Goal: Information Seeking & Learning: Find specific fact

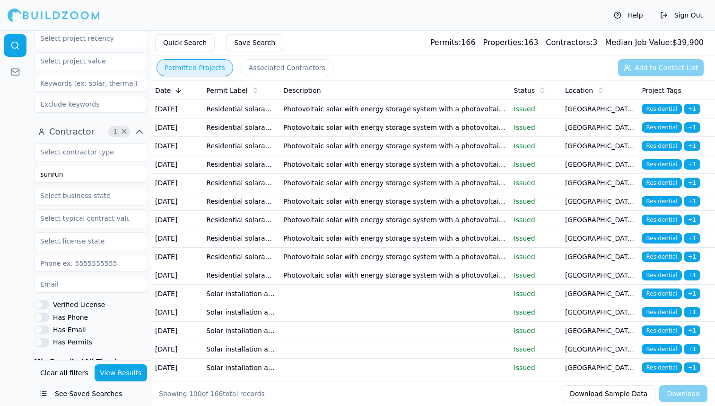
scroll to position [234, 0]
click at [72, 179] on input "sunrun" at bounding box center [90, 173] width 113 height 17
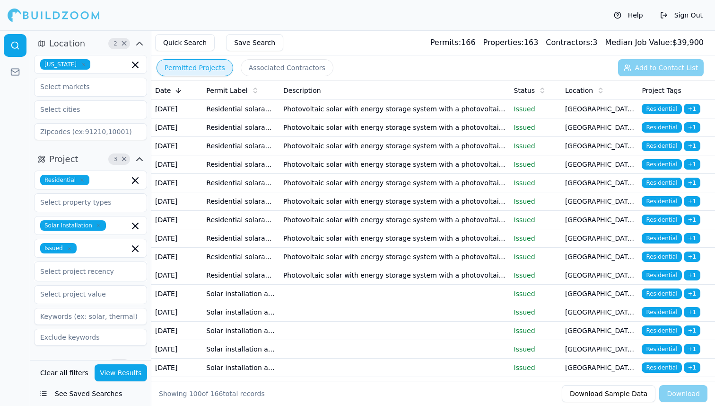
click at [69, 249] on icon "button" at bounding box center [70, 248] width 6 height 6
type input "infinium"
click at [117, 375] on button "View Results" at bounding box center [121, 372] width 53 height 17
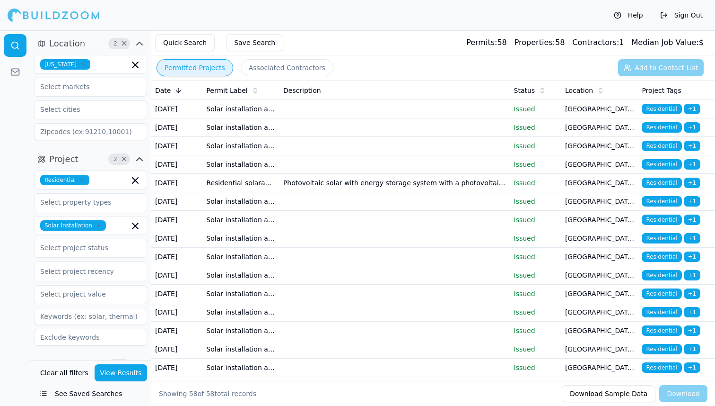
click at [271, 118] on td "Solar installation and/or stationary storage battery" at bounding box center [241, 109] width 77 height 18
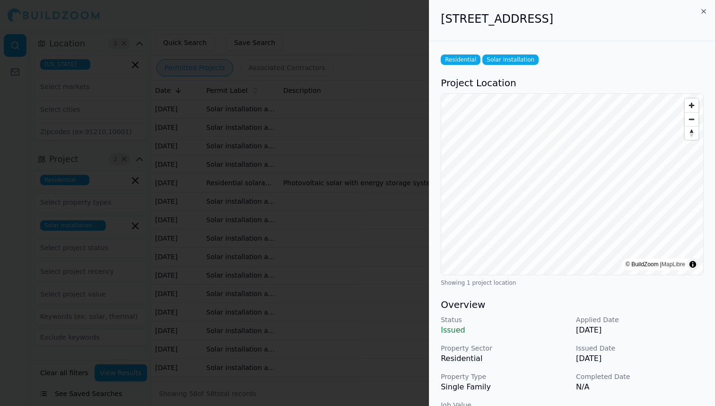
click at [353, 222] on div at bounding box center [357, 203] width 715 height 406
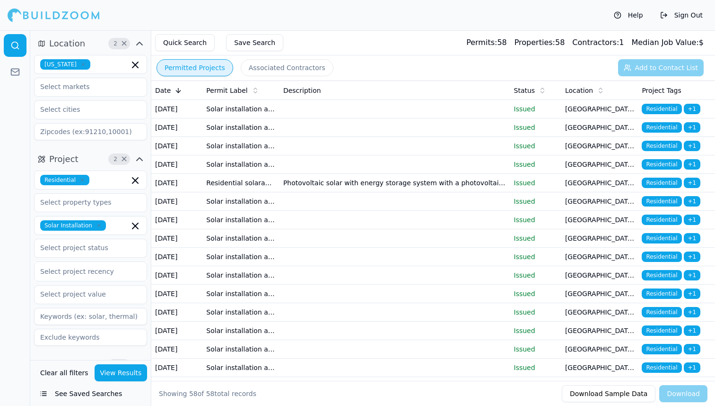
click at [371, 152] on td at bounding box center [395, 146] width 231 height 18
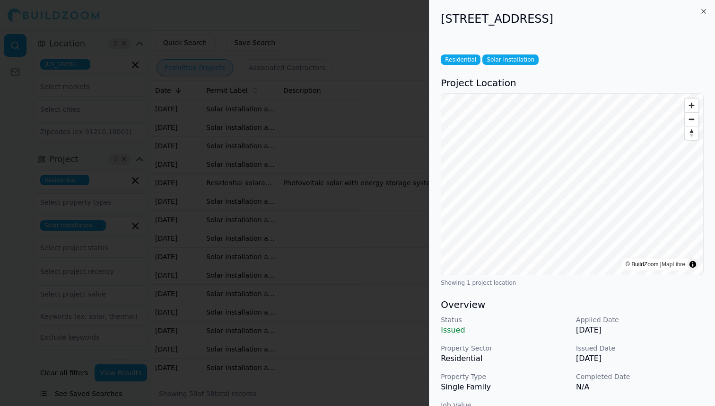
click at [306, 140] on div at bounding box center [357, 203] width 715 height 406
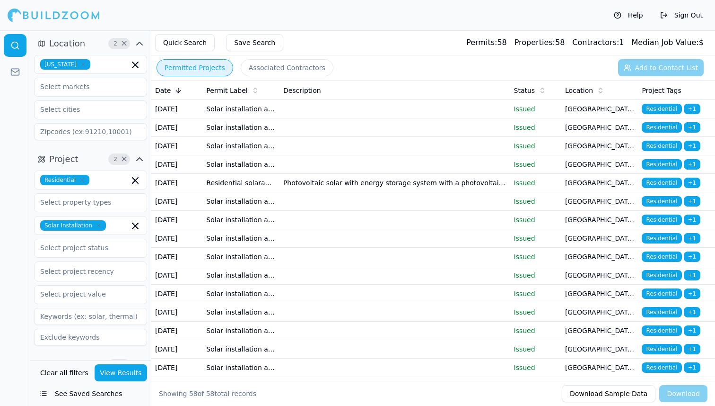
click at [284, 133] on td at bounding box center [395, 127] width 231 height 18
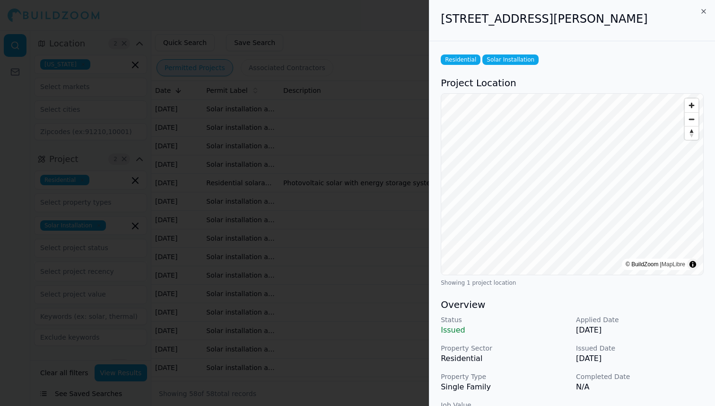
click at [284, 133] on div at bounding box center [357, 203] width 715 height 406
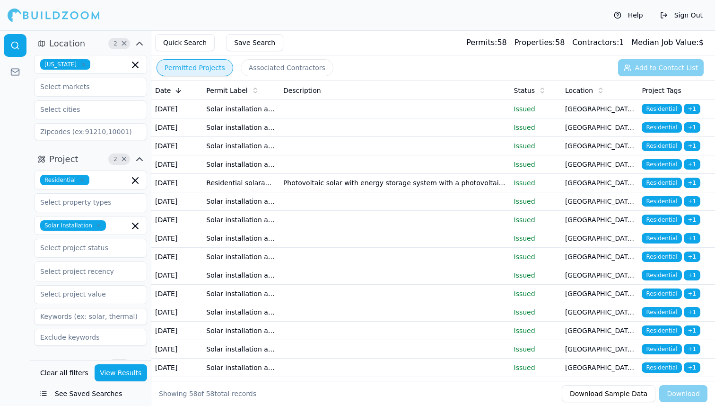
click at [289, 174] on td at bounding box center [395, 164] width 231 height 18
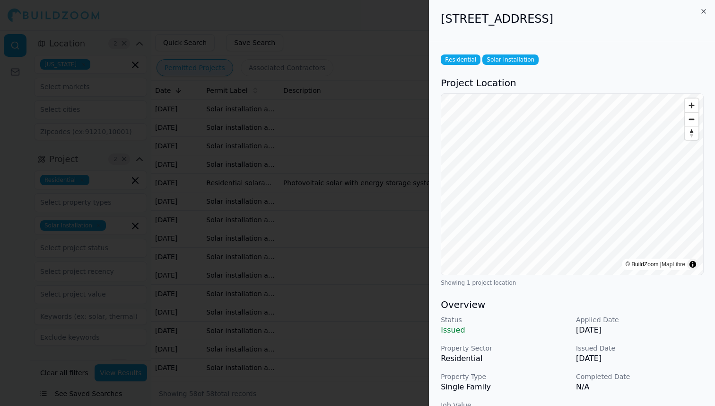
click at [308, 260] on div at bounding box center [357, 203] width 715 height 406
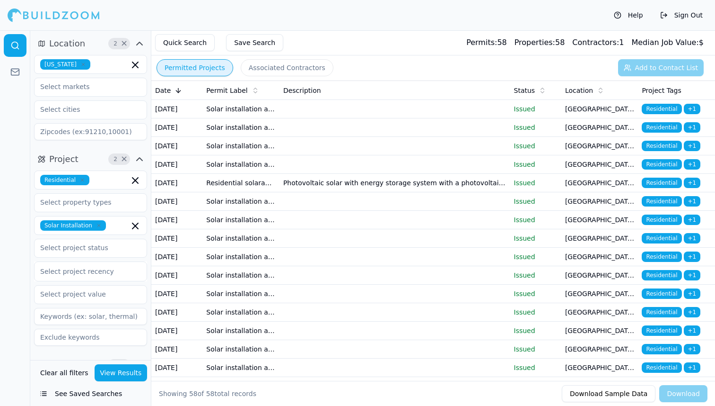
click at [344, 192] on td "Photovoltaic solar with energy storage system with a photovoltaic facility rati…" at bounding box center [395, 183] width 231 height 18
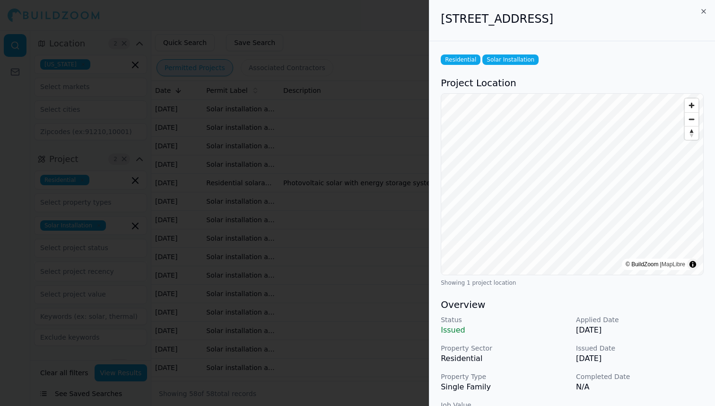
click at [344, 217] on div at bounding box center [357, 203] width 715 height 406
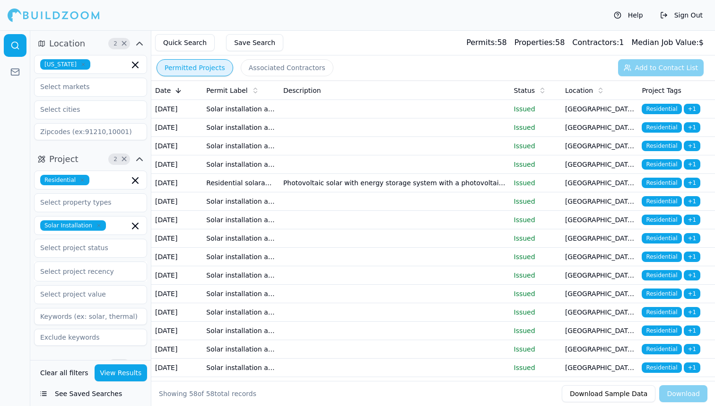
click at [319, 211] on td at bounding box center [395, 201] width 231 height 18
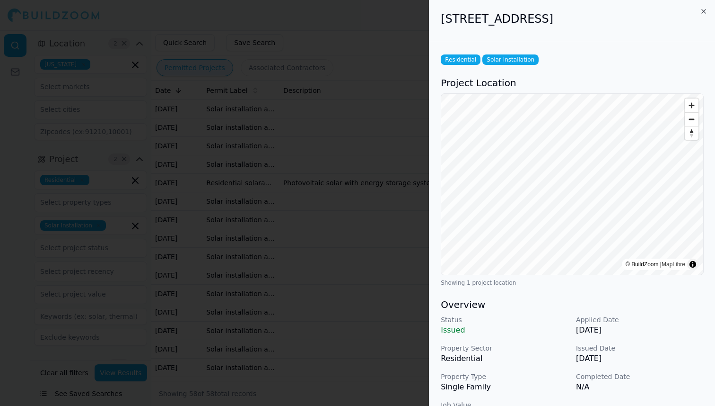
click at [319, 248] on div at bounding box center [357, 203] width 715 height 406
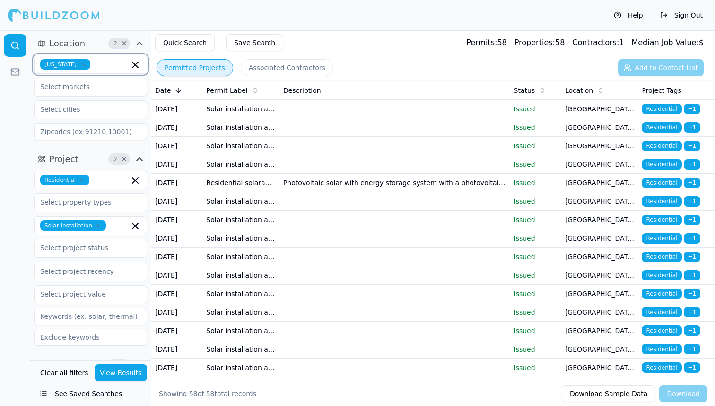
click at [134, 66] on icon "button" at bounding box center [135, 65] width 6 height 6
click at [99, 85] on div "[US_STATE]" at bounding box center [90, 85] width 108 height 15
click at [99, 85] on input "text" at bounding box center [85, 86] width 100 height 17
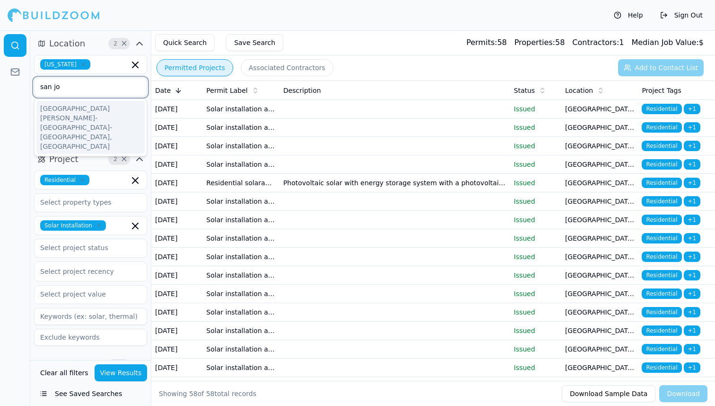
type input "san [PERSON_NAME]"
click at [101, 109] on div "[GEOGRAPHIC_DATA][PERSON_NAME]-[GEOGRAPHIC_DATA]-[GEOGRAPHIC_DATA], [GEOGRAPHIC…" at bounding box center [90, 127] width 108 height 53
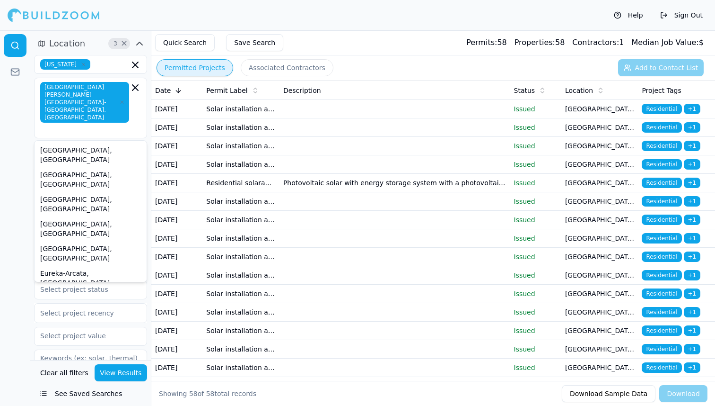
click at [126, 368] on button "View Results" at bounding box center [121, 372] width 53 height 17
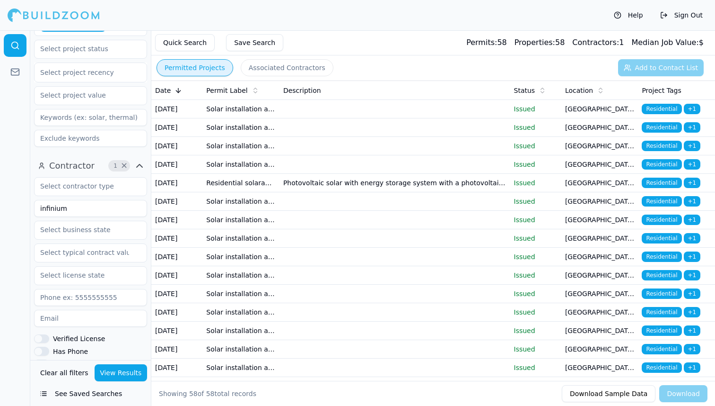
scroll to position [243, 0]
click at [79, 197] on input "infinium" at bounding box center [90, 205] width 113 height 17
type input "Ameco"
click at [115, 373] on button "View Results" at bounding box center [121, 372] width 53 height 17
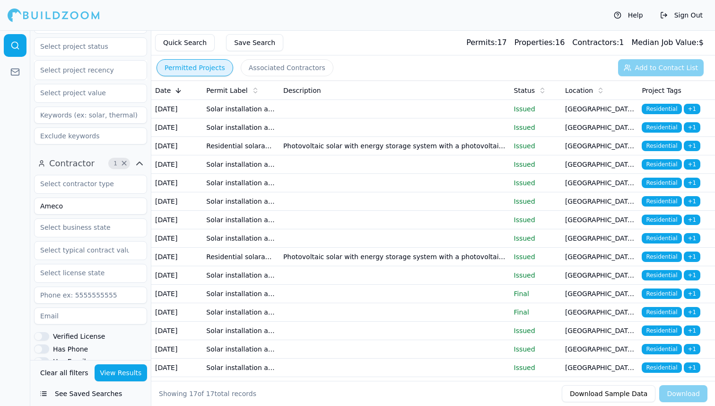
click at [373, 117] on td at bounding box center [395, 109] width 231 height 18
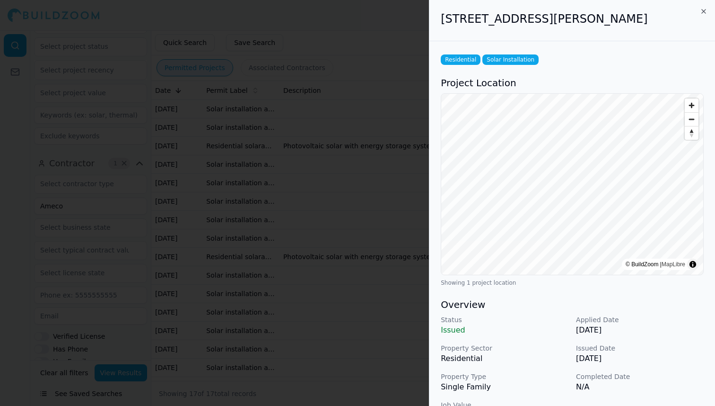
click at [337, 132] on div at bounding box center [357, 203] width 715 height 406
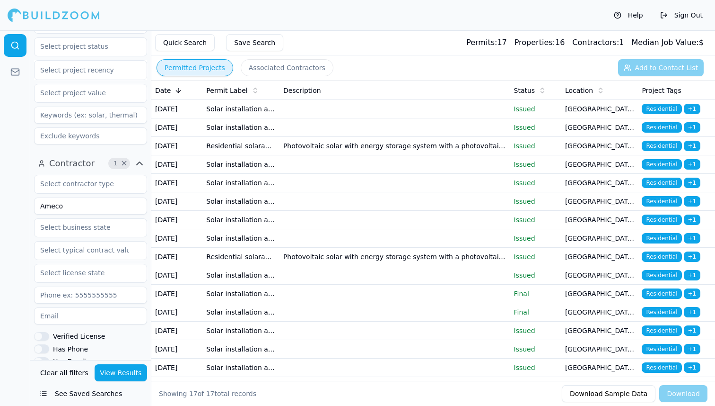
click at [337, 132] on td at bounding box center [395, 127] width 231 height 18
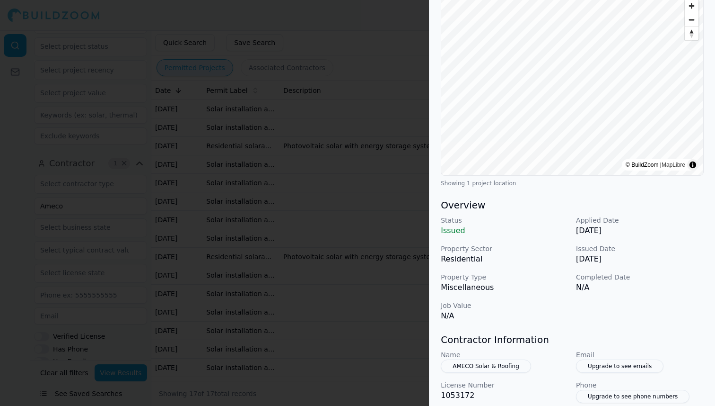
scroll to position [101, 0]
click at [375, 273] on div at bounding box center [357, 203] width 715 height 406
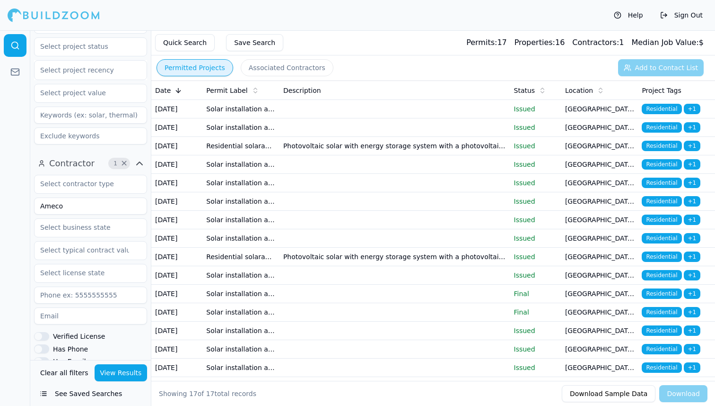
click at [292, 155] on td "Photovoltaic solar with energy storage system with a photovoltaic facility rati…" at bounding box center [395, 146] width 231 height 18
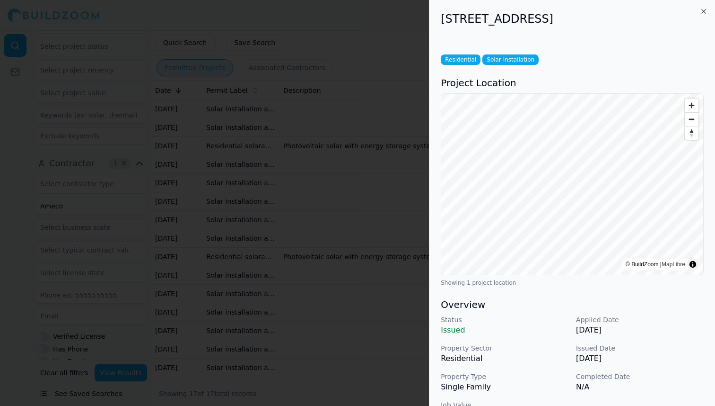
click at [292, 164] on div at bounding box center [357, 203] width 715 height 406
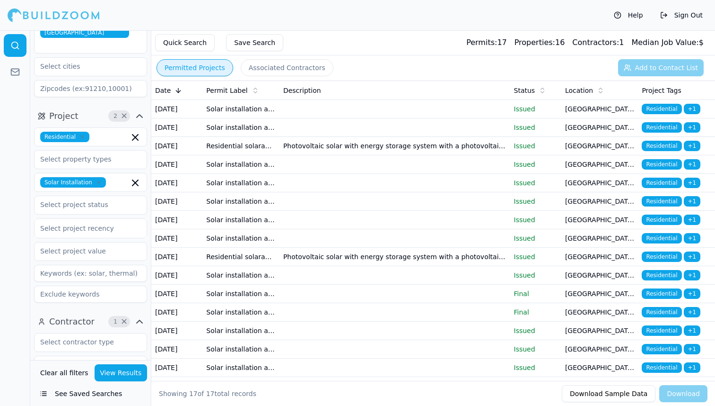
scroll to position [0, 0]
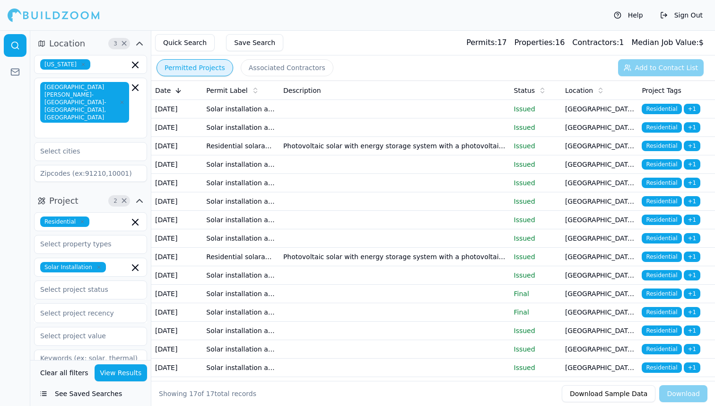
click at [99, 264] on icon "button" at bounding box center [99, 267] width 6 height 6
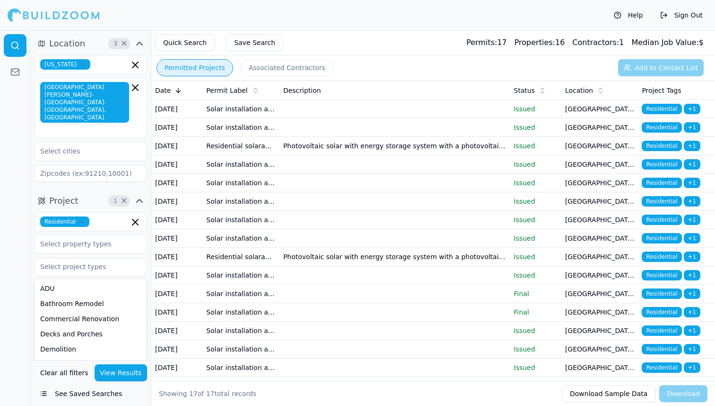
click at [144, 380] on button "View Results" at bounding box center [121, 372] width 53 height 17
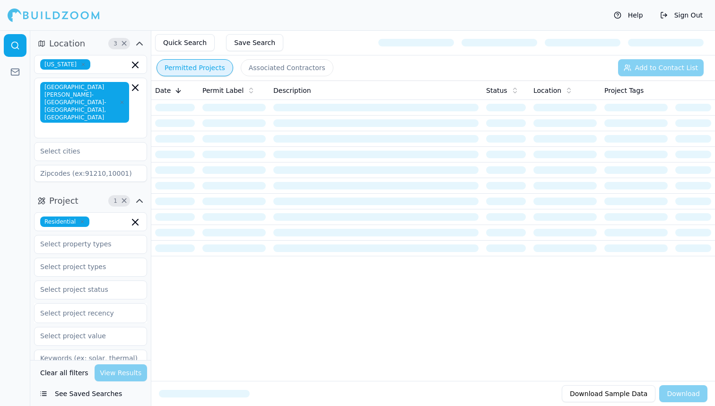
click at [130, 373] on div "Clear all filters View Results" at bounding box center [90, 372] width 113 height 17
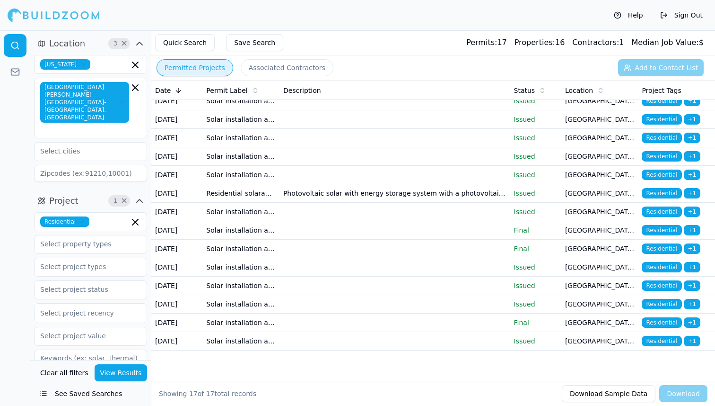
scroll to position [65, 0]
click at [255, 203] on td "Residential solarapp+ permit" at bounding box center [241, 193] width 77 height 18
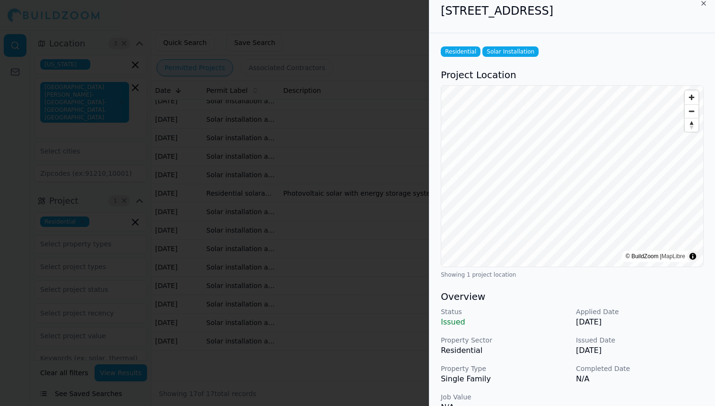
scroll to position [0, 0]
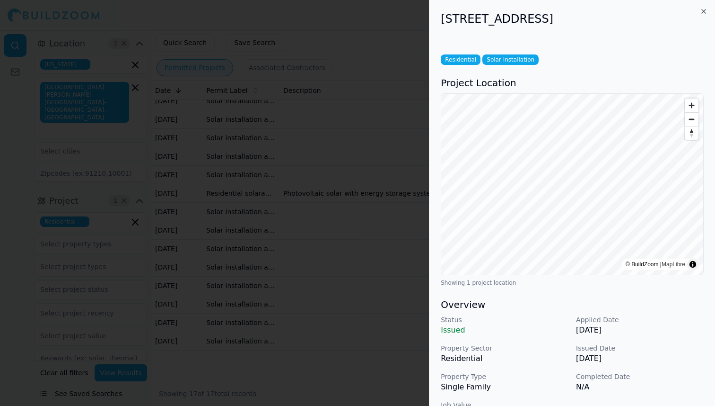
drag, startPoint x: 440, startPoint y: 19, endPoint x: 629, endPoint y: 29, distance: 189.5
click at [629, 29] on div "[STREET_ADDRESS]" at bounding box center [573, 20] width 286 height 41
copy h2 "[STREET_ADDRESS]"
click at [341, 103] on div at bounding box center [357, 203] width 715 height 406
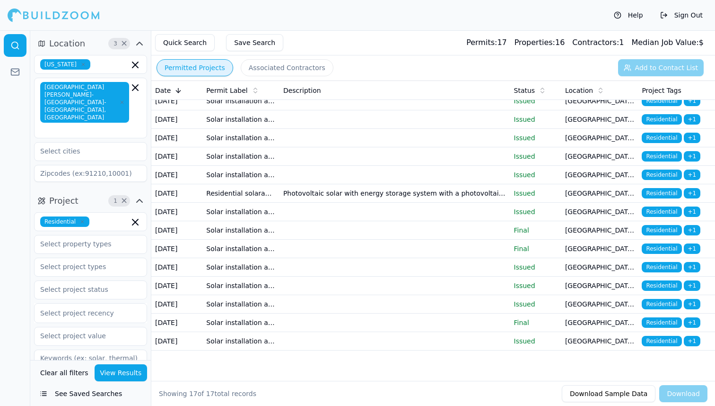
scroll to position [154, 0]
click at [321, 184] on td "Photovoltaic solar with energy storage system with a photovoltaic facility rati…" at bounding box center [395, 193] width 231 height 18
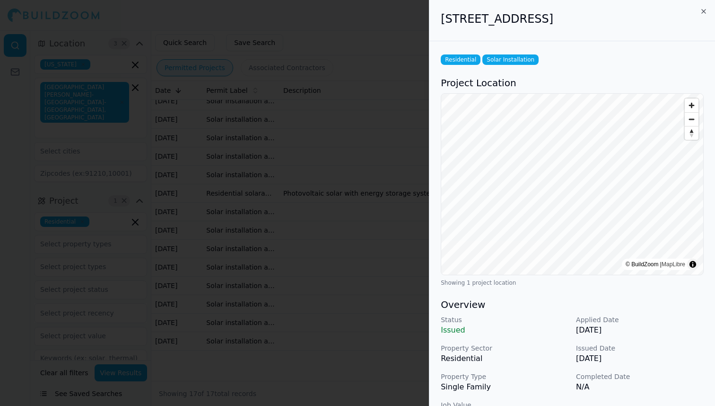
click at [368, 134] on div at bounding box center [357, 203] width 715 height 406
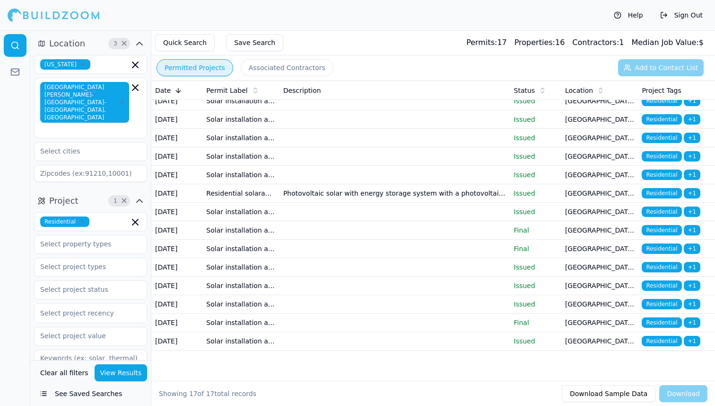
click at [328, 166] on td at bounding box center [395, 175] width 231 height 18
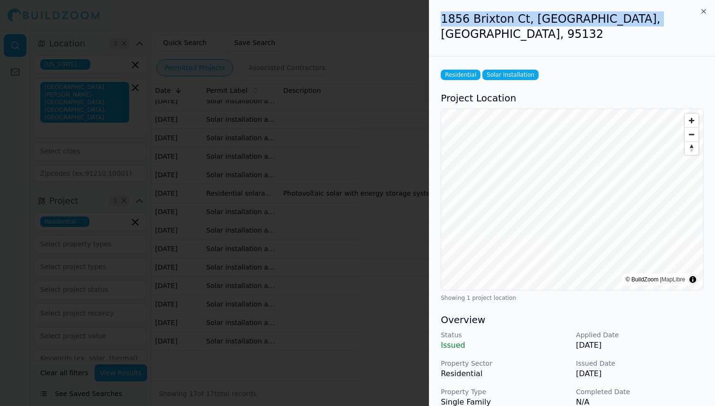
drag, startPoint x: 437, startPoint y: 20, endPoint x: 575, endPoint y: 34, distance: 138.8
click at [575, 34] on div "1856 Brixton Ct, [GEOGRAPHIC_DATA], [GEOGRAPHIC_DATA], 95132" at bounding box center [573, 28] width 286 height 56
copy h2 "1856 Brixton Ct, [GEOGRAPHIC_DATA], [GEOGRAPHIC_DATA], 95132"
